Goal: Find specific fact

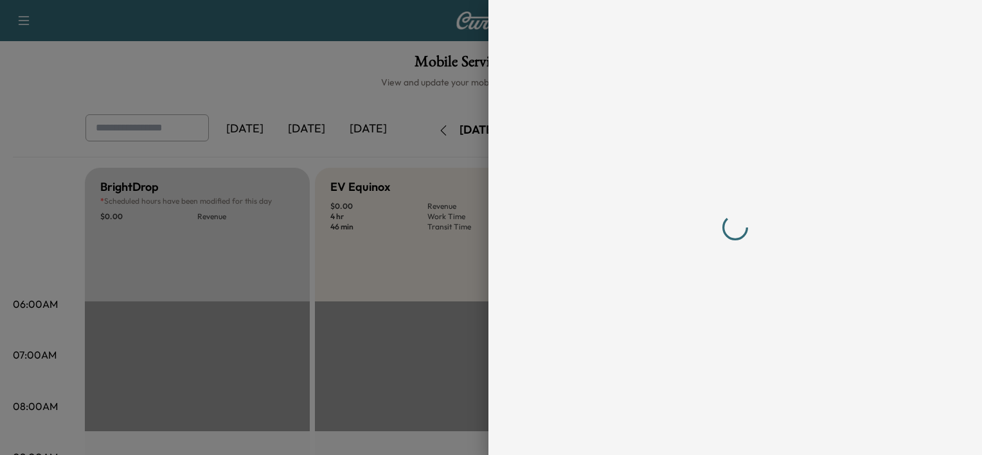
scroll to position [375, 0]
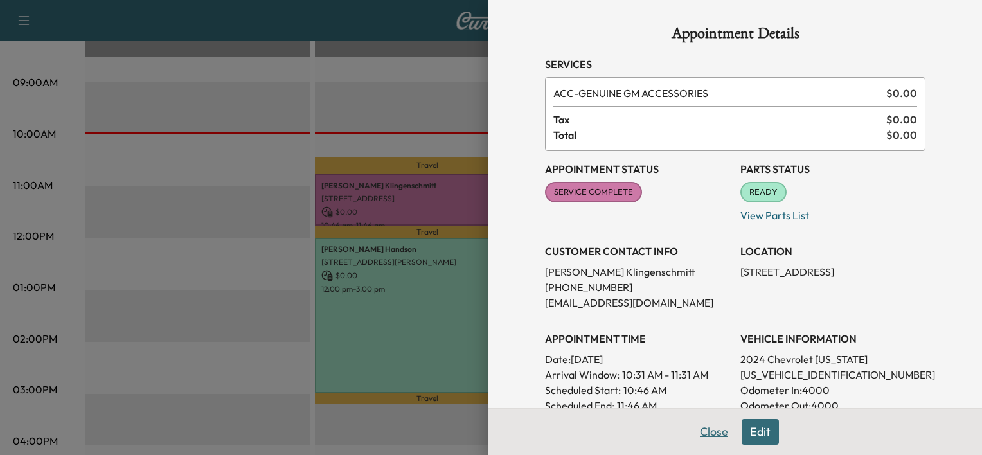
click at [707, 434] on button "Close" at bounding box center [713, 432] width 45 height 26
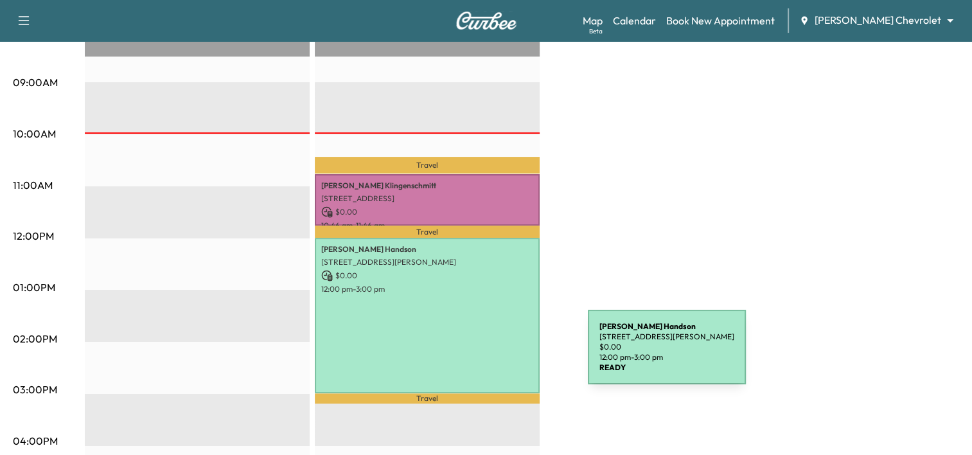
click at [492, 355] on div "[PERSON_NAME] [STREET_ADDRESS][PERSON_NAME] $ 0.00 12:00 pm - 3:00 pm" at bounding box center [427, 315] width 225 height 155
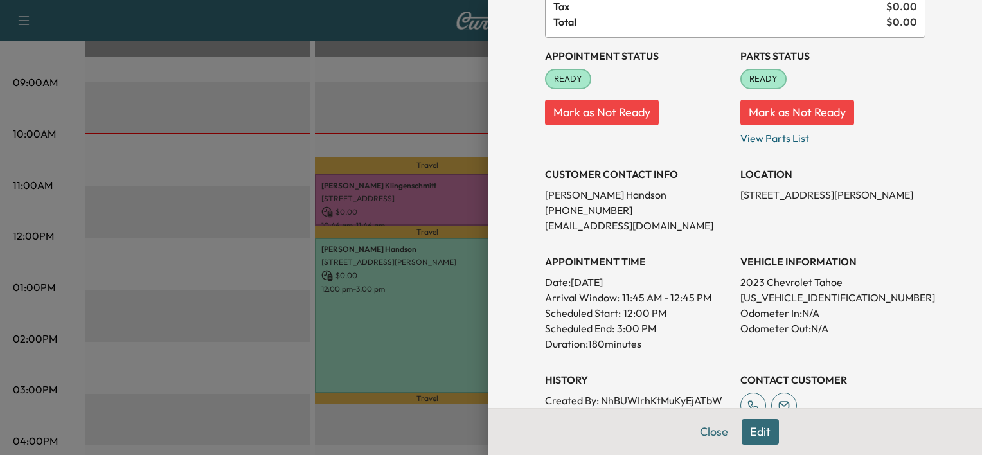
scroll to position [173, 0]
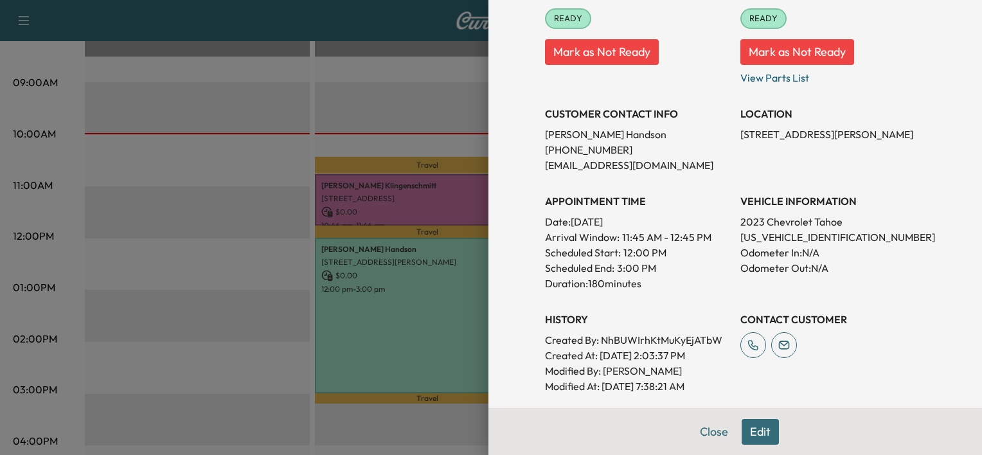
click at [780, 240] on p "[US_VEHICLE_IDENTIFICATION_NUMBER]" at bounding box center [832, 236] width 185 height 15
copy p "[US_VEHICLE_IDENTIFICATION_NUMBER]"
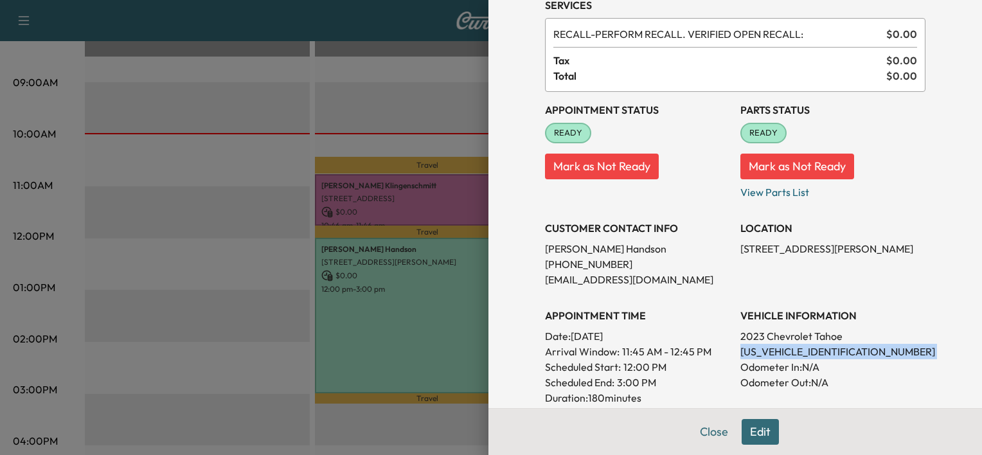
scroll to position [105, 0]
